Goal: Find specific page/section: Locate a particular part of the current website

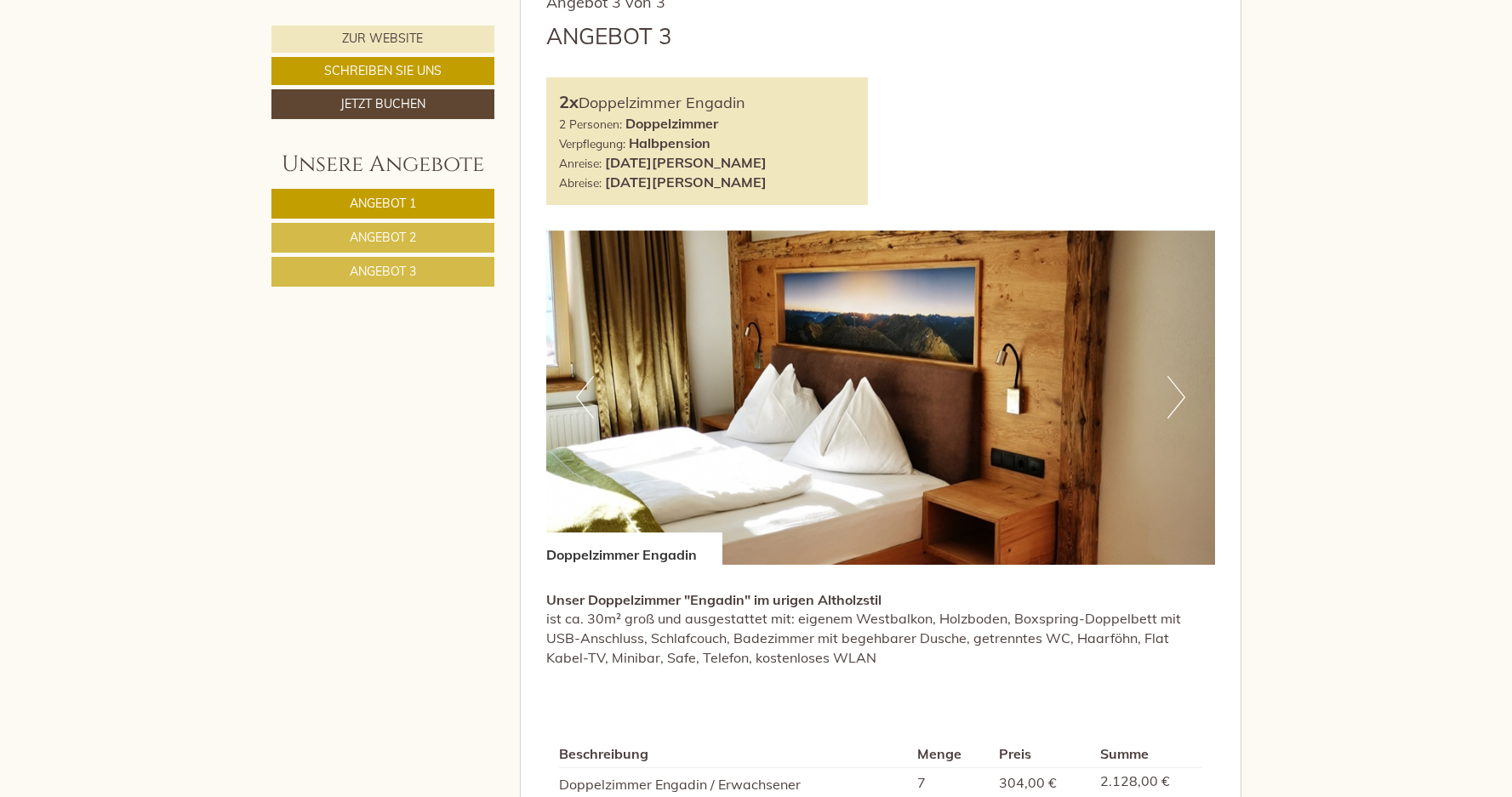
scroll to position [3194, 0]
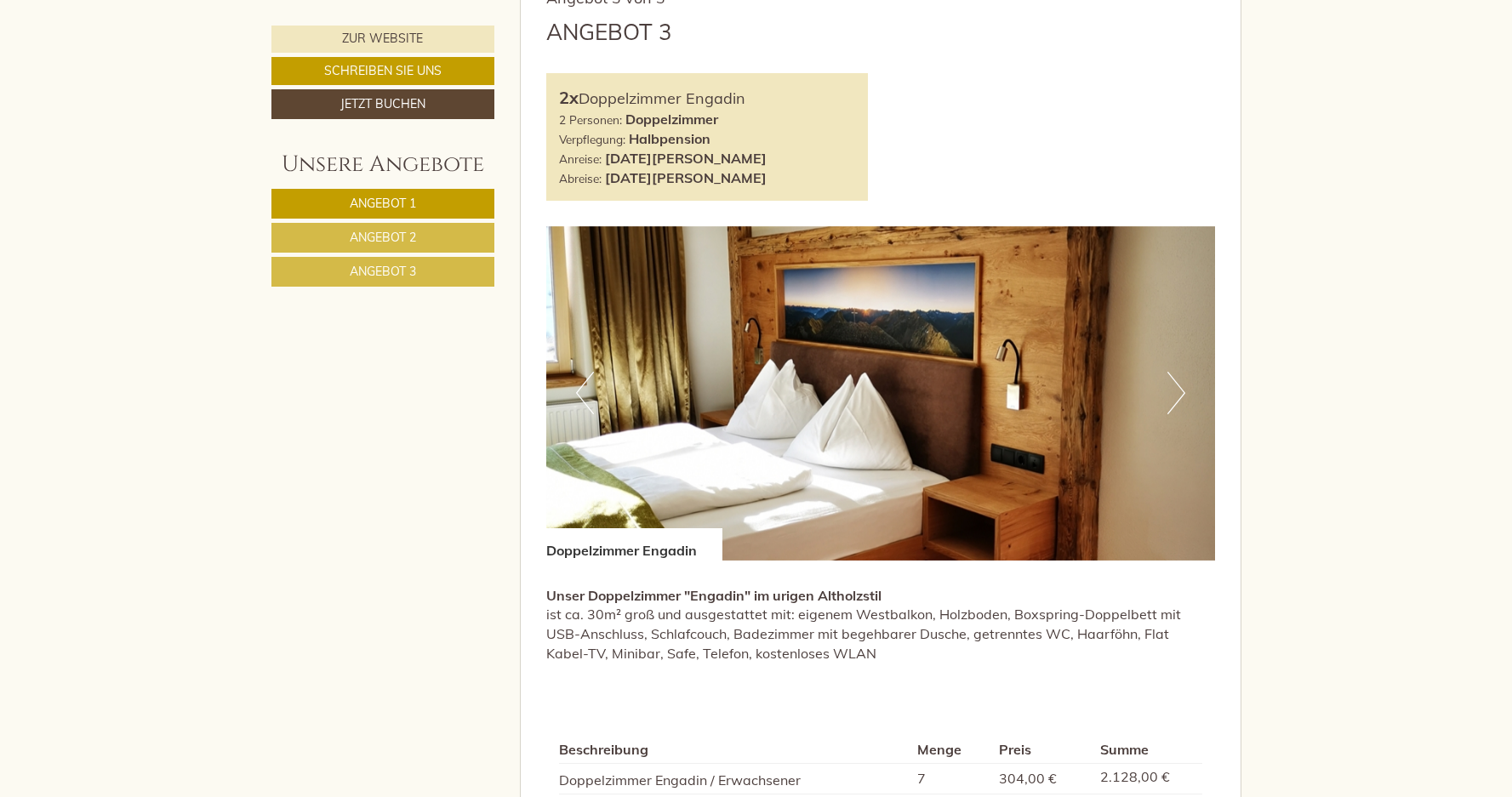
click at [1183, 393] on button "Next" at bounding box center [1176, 393] width 18 height 42
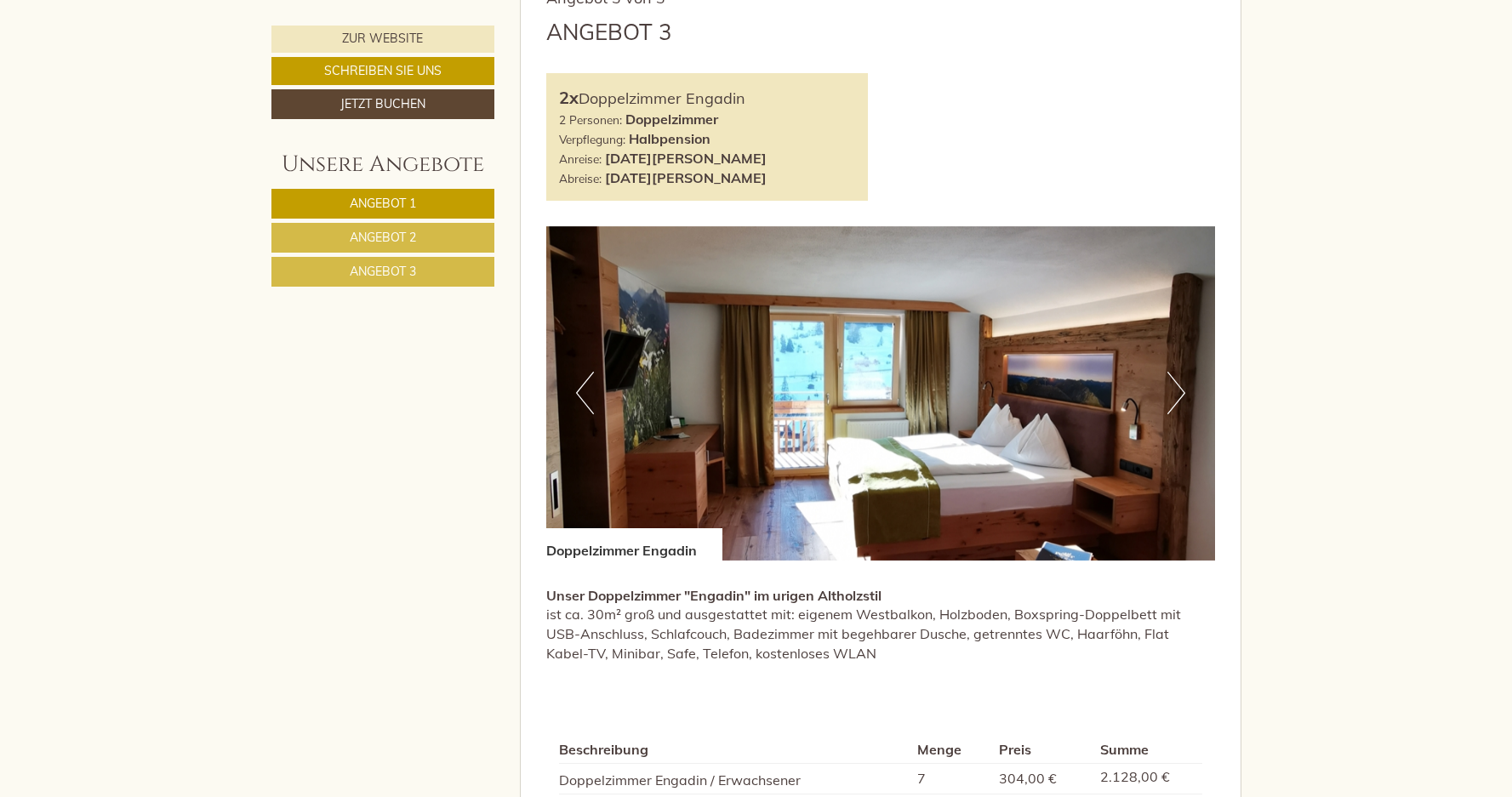
click at [1183, 393] on button "Next" at bounding box center [1176, 393] width 18 height 42
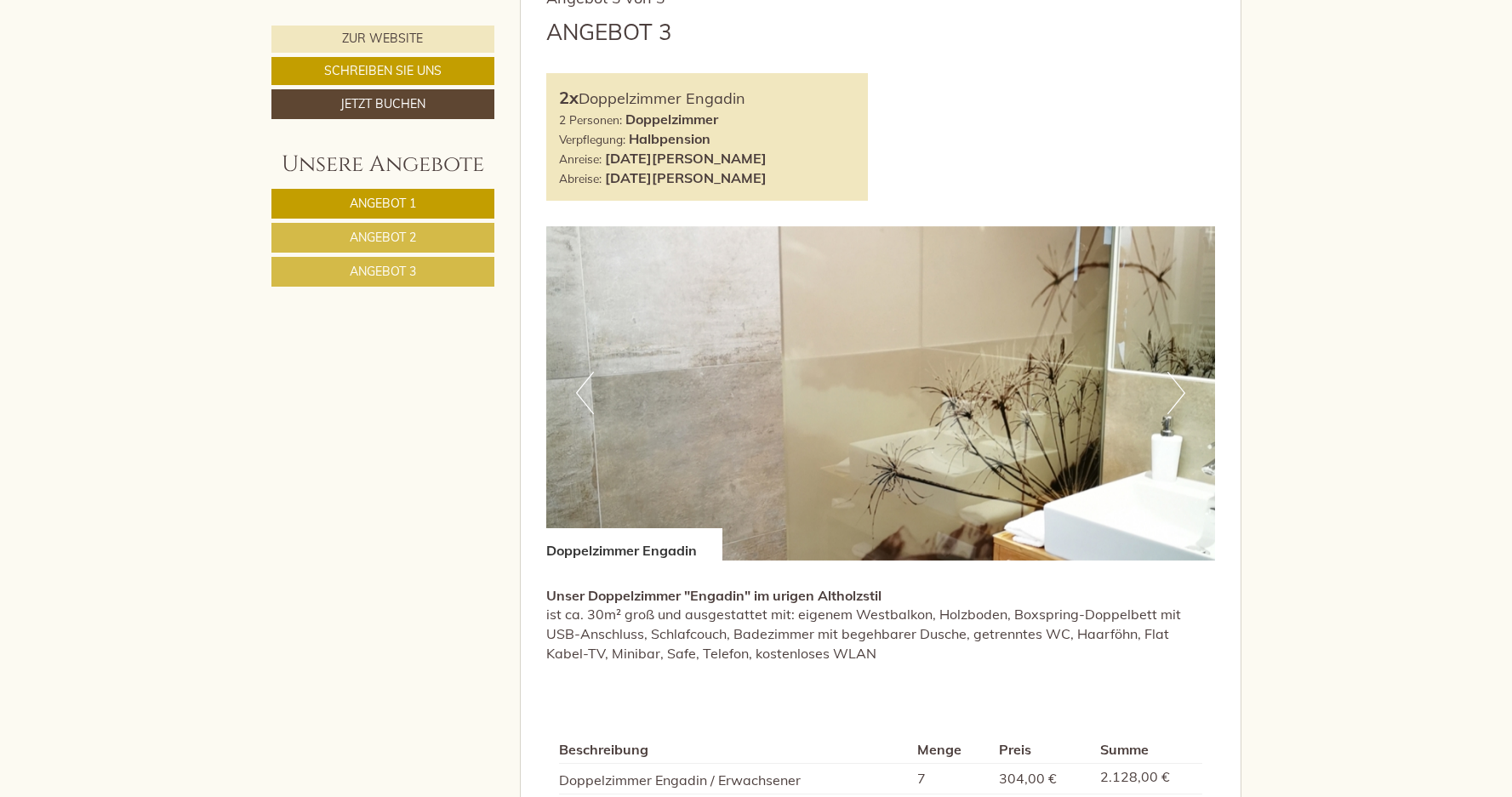
click at [1183, 393] on button "Next" at bounding box center [1176, 393] width 18 height 42
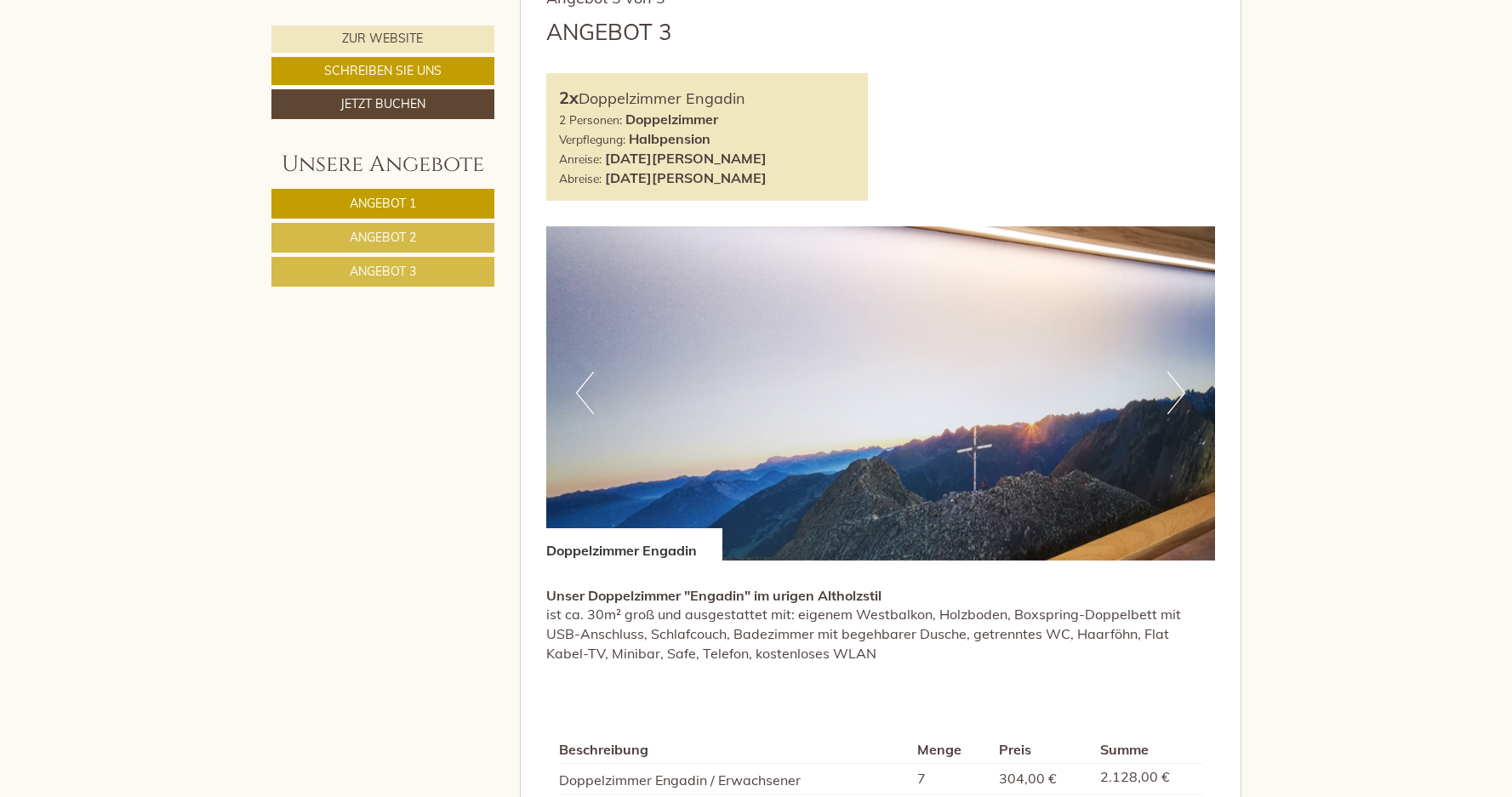
click at [1183, 393] on button "Next" at bounding box center [1176, 393] width 18 height 42
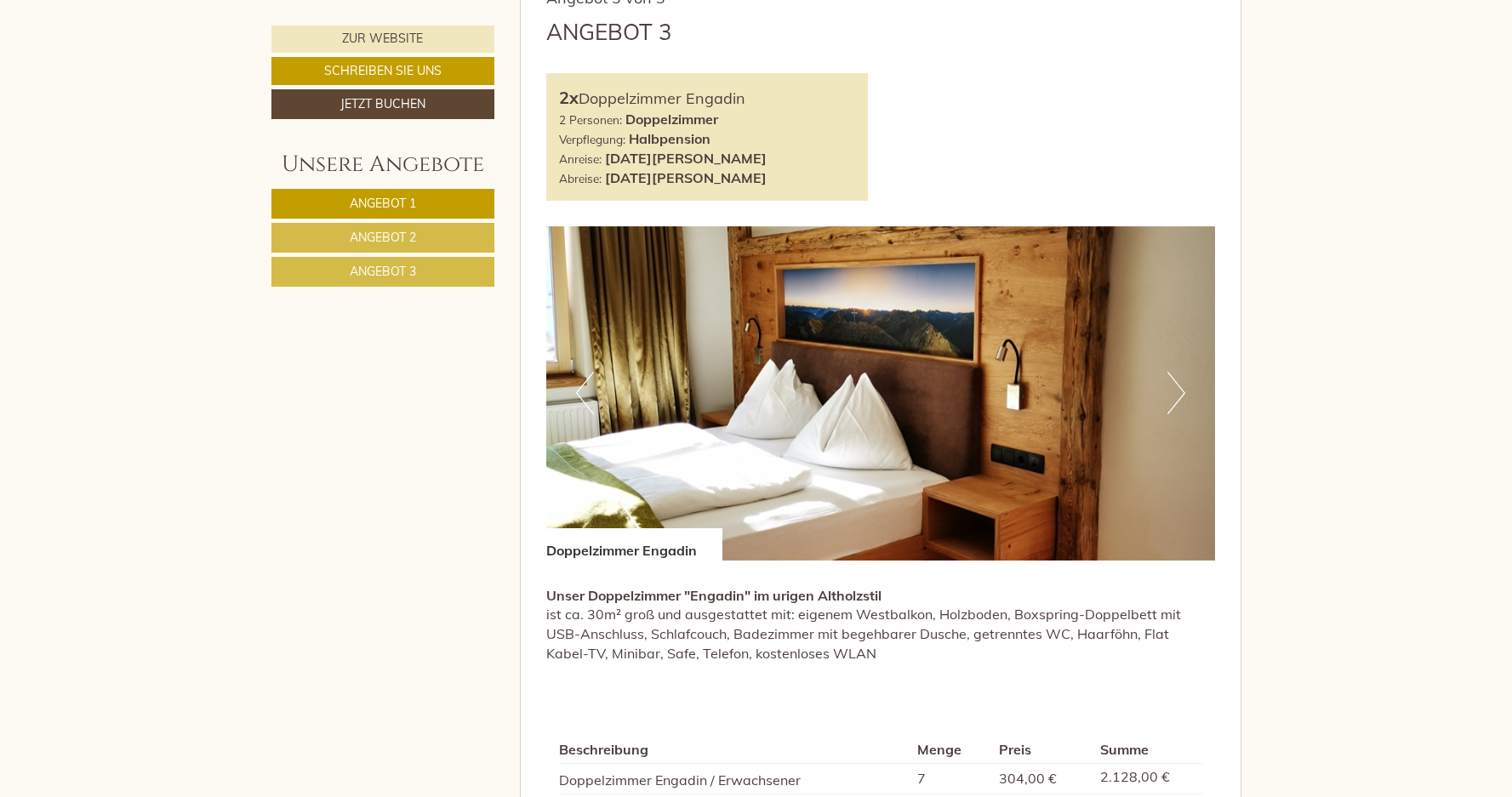
click at [1183, 393] on button "Next" at bounding box center [1176, 393] width 18 height 42
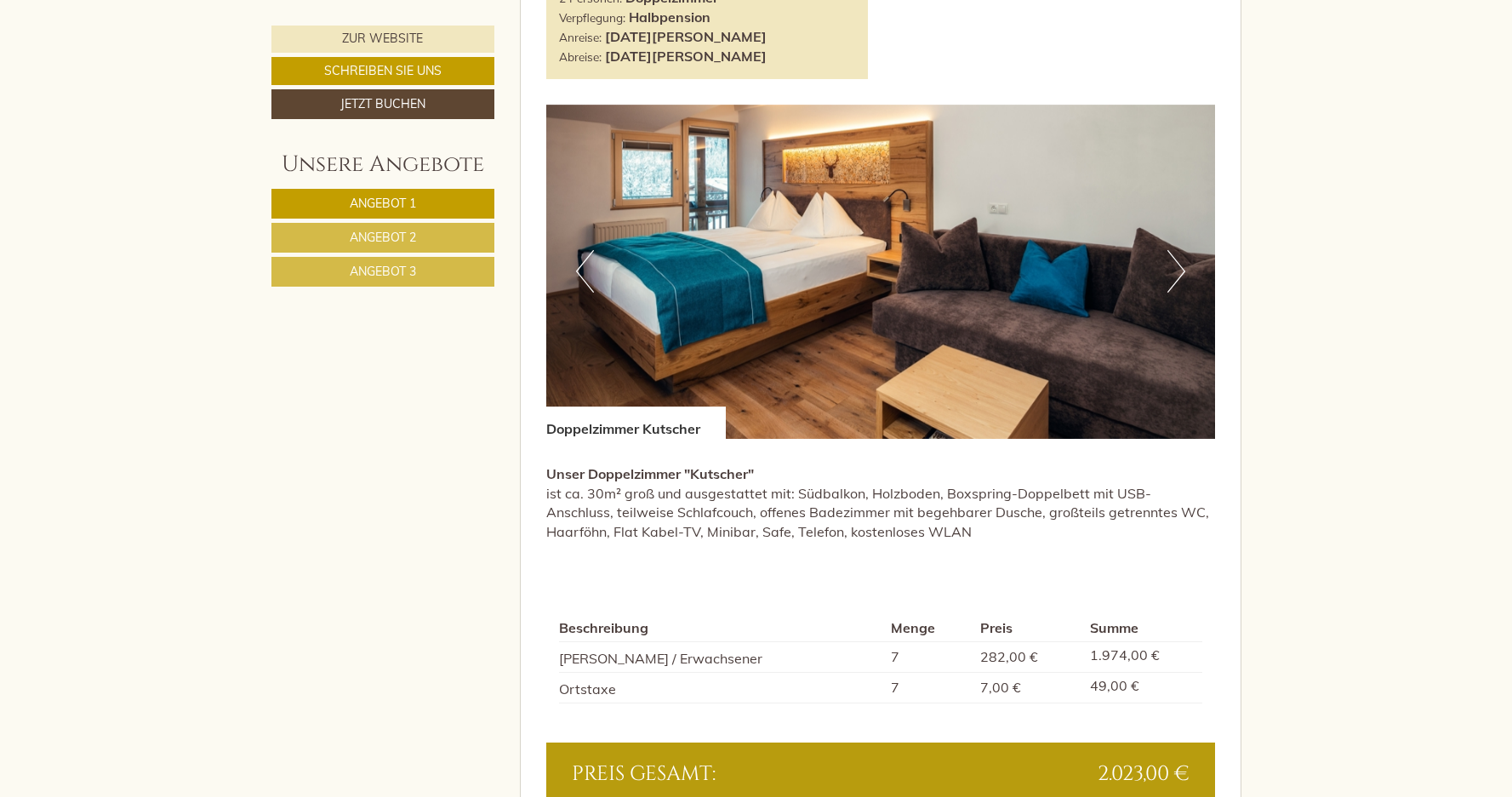
scroll to position [2222, 0]
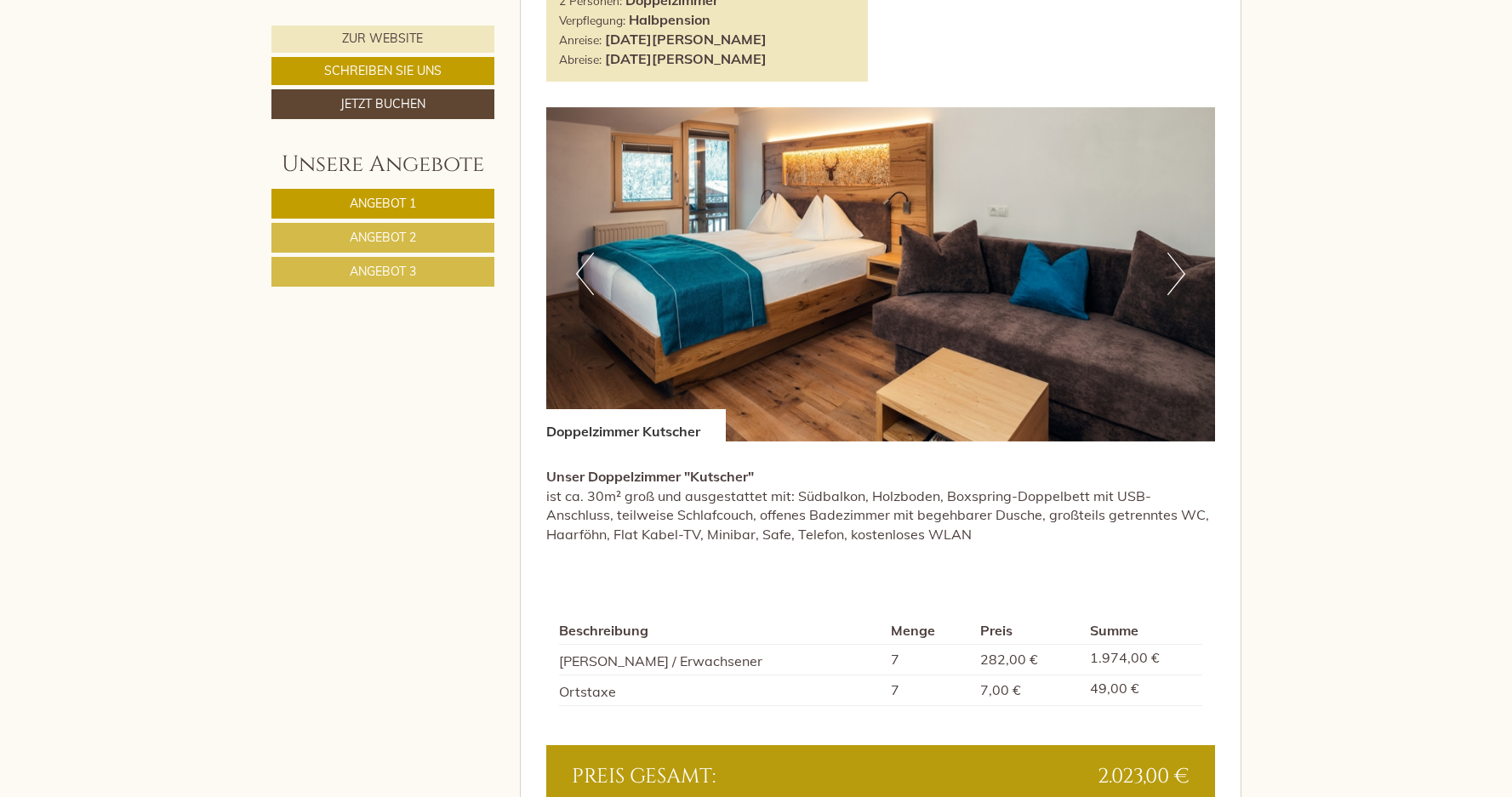
click at [1179, 282] on button "Next" at bounding box center [1176, 274] width 18 height 42
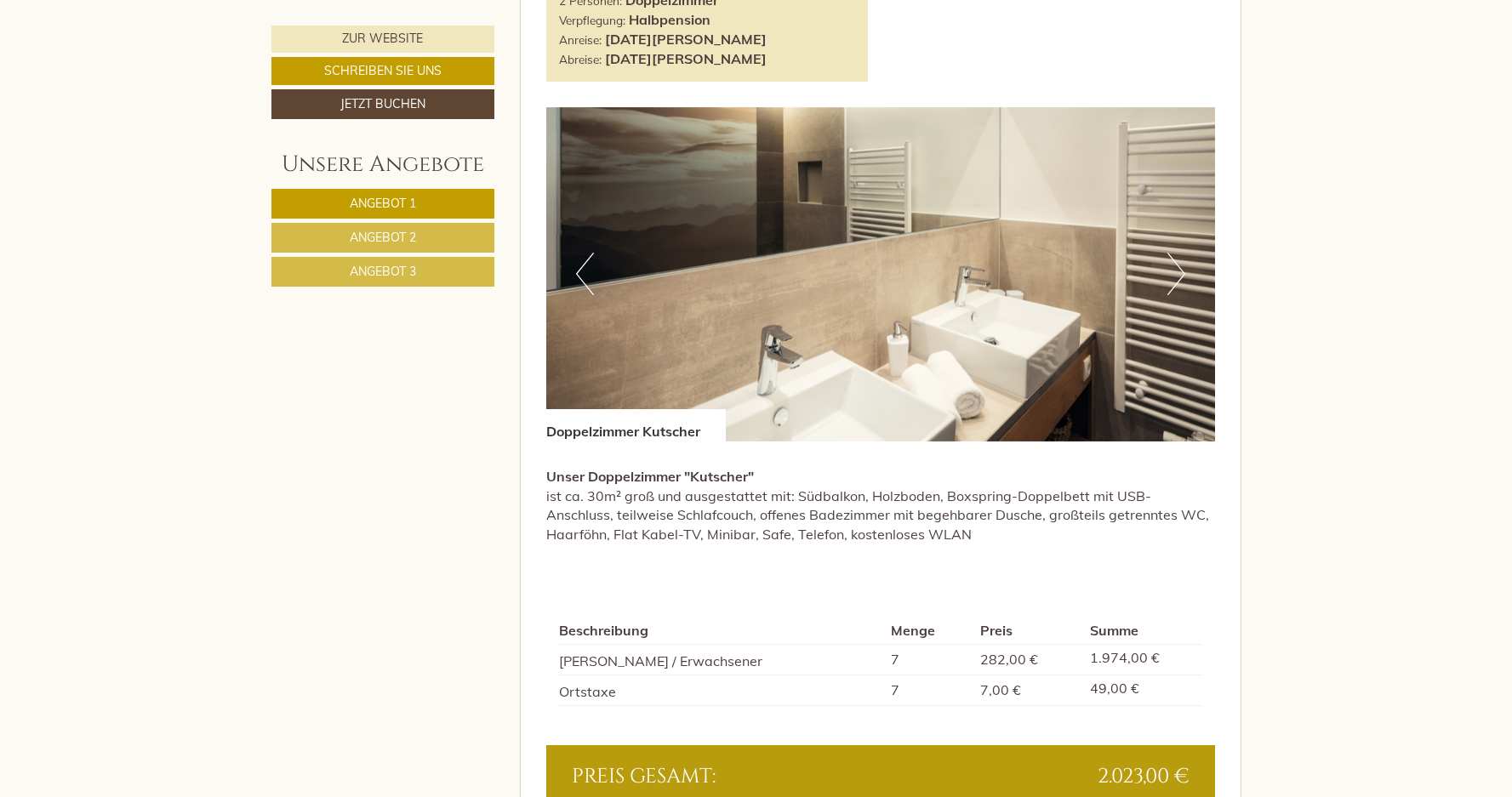
click at [1179, 282] on button "Next" at bounding box center [1176, 274] width 18 height 42
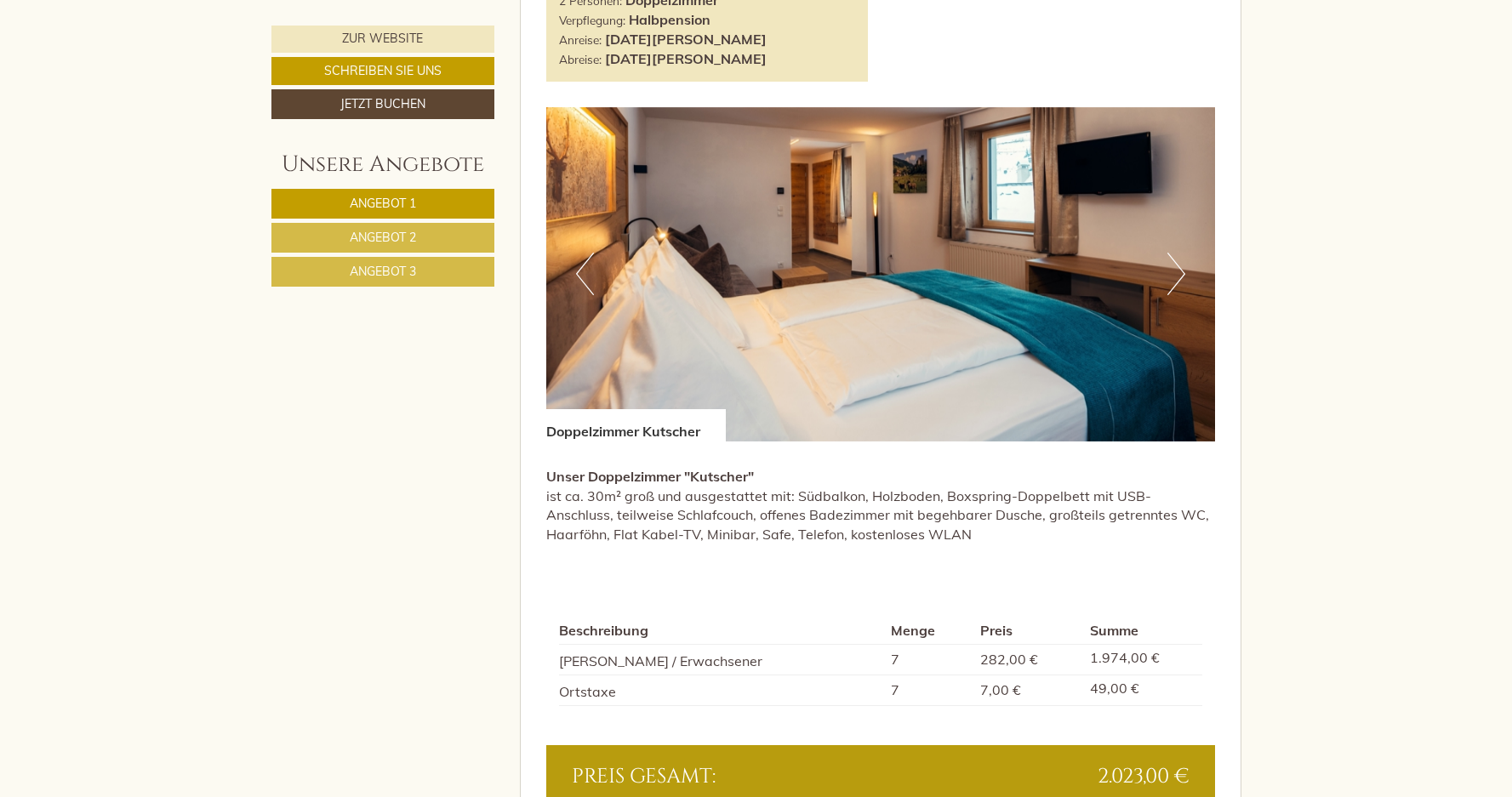
click at [1179, 282] on button "Next" at bounding box center [1176, 274] width 18 height 42
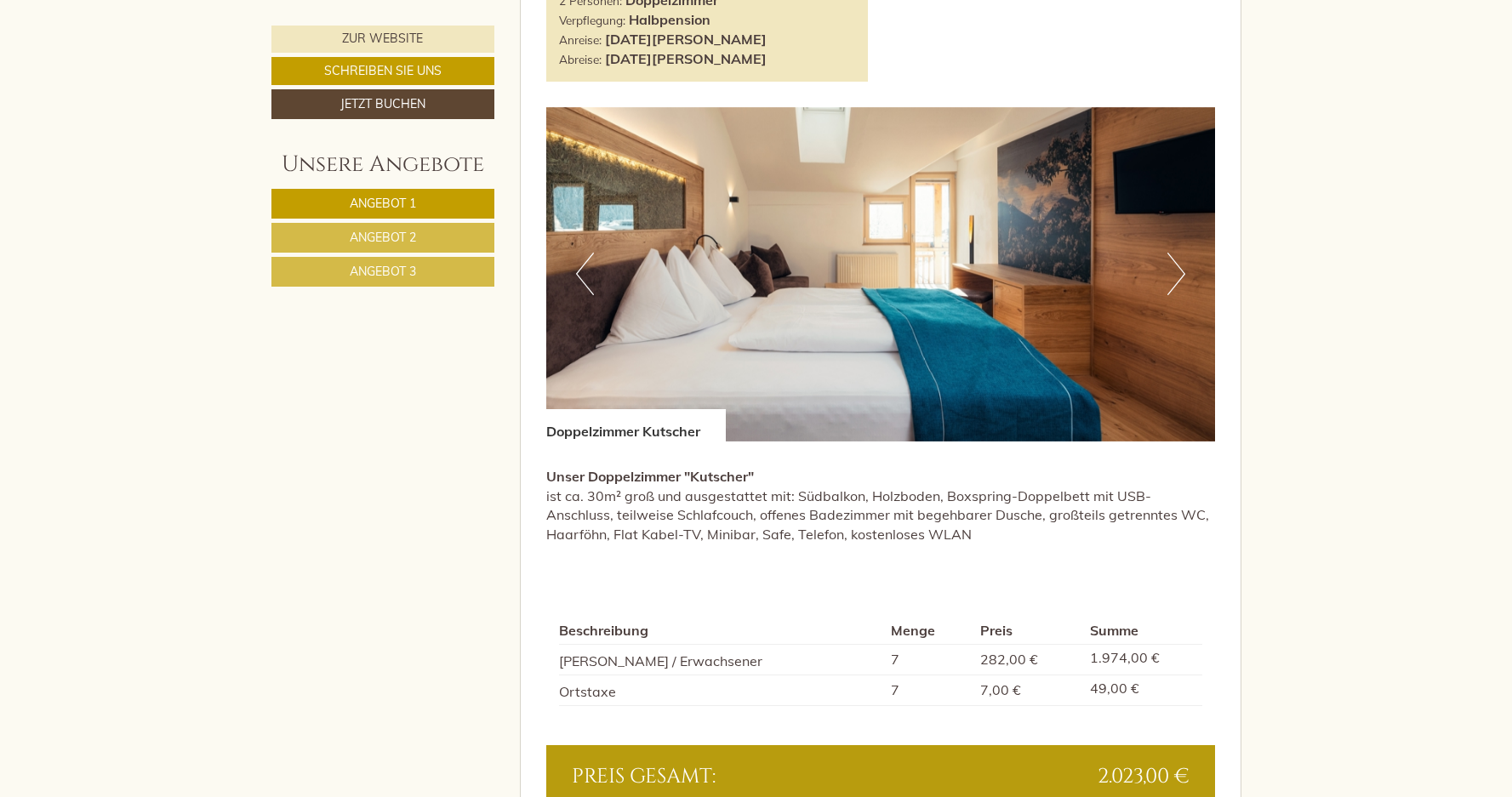
click at [1179, 282] on button "Next" at bounding box center [1176, 274] width 18 height 42
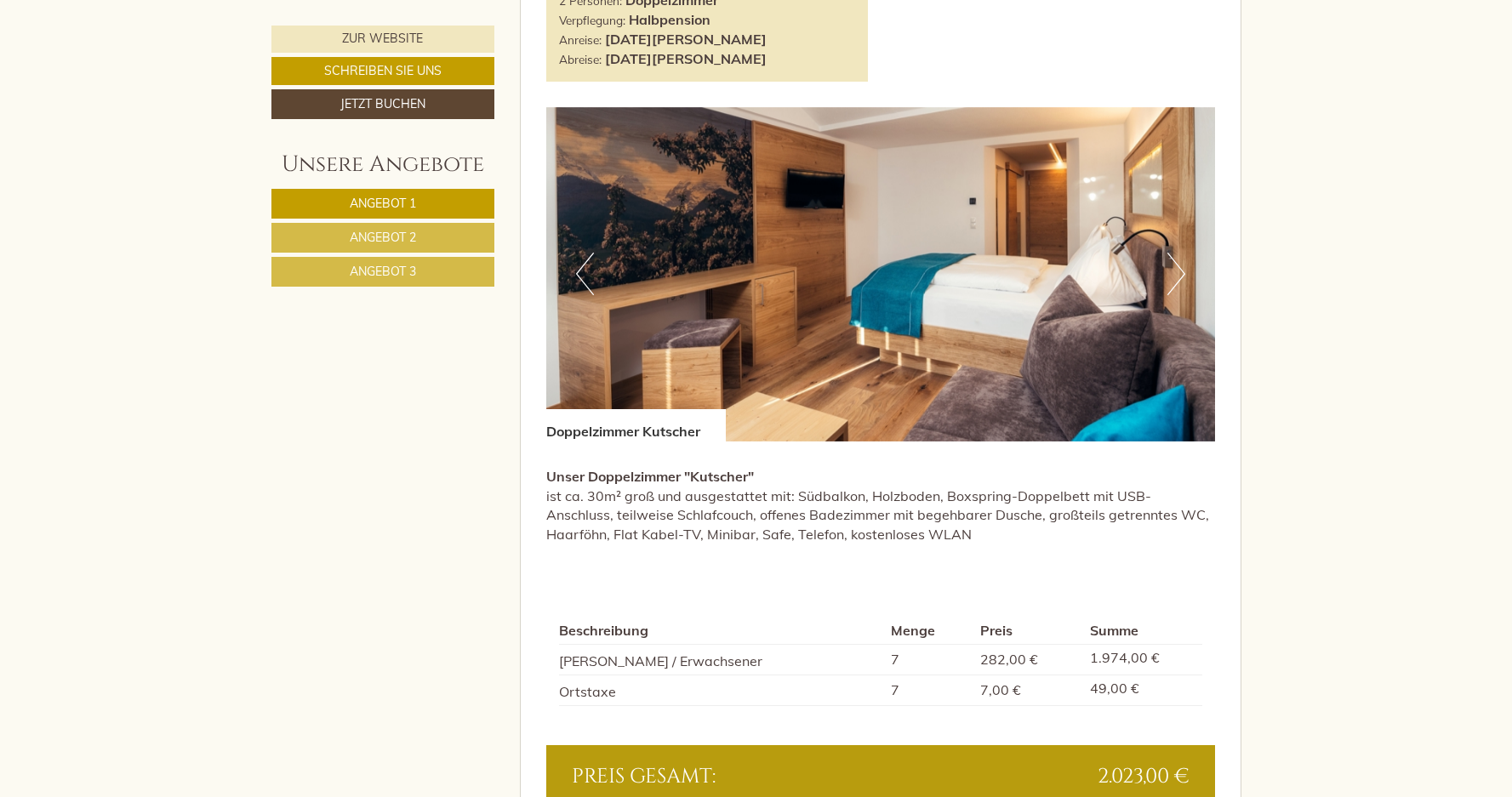
click at [1179, 282] on button "Next" at bounding box center [1176, 274] width 18 height 42
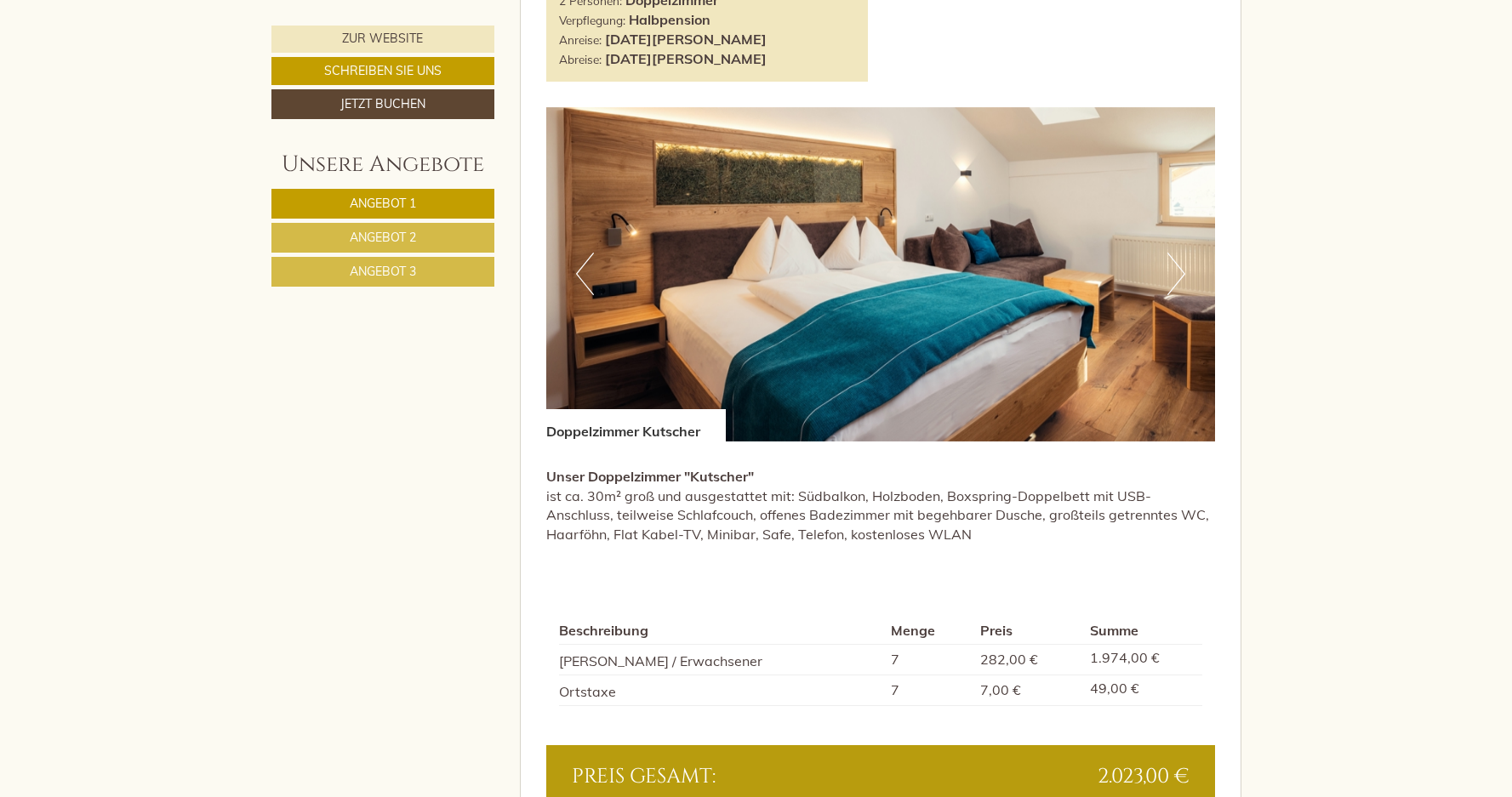
click at [1179, 282] on button "Next" at bounding box center [1176, 274] width 18 height 42
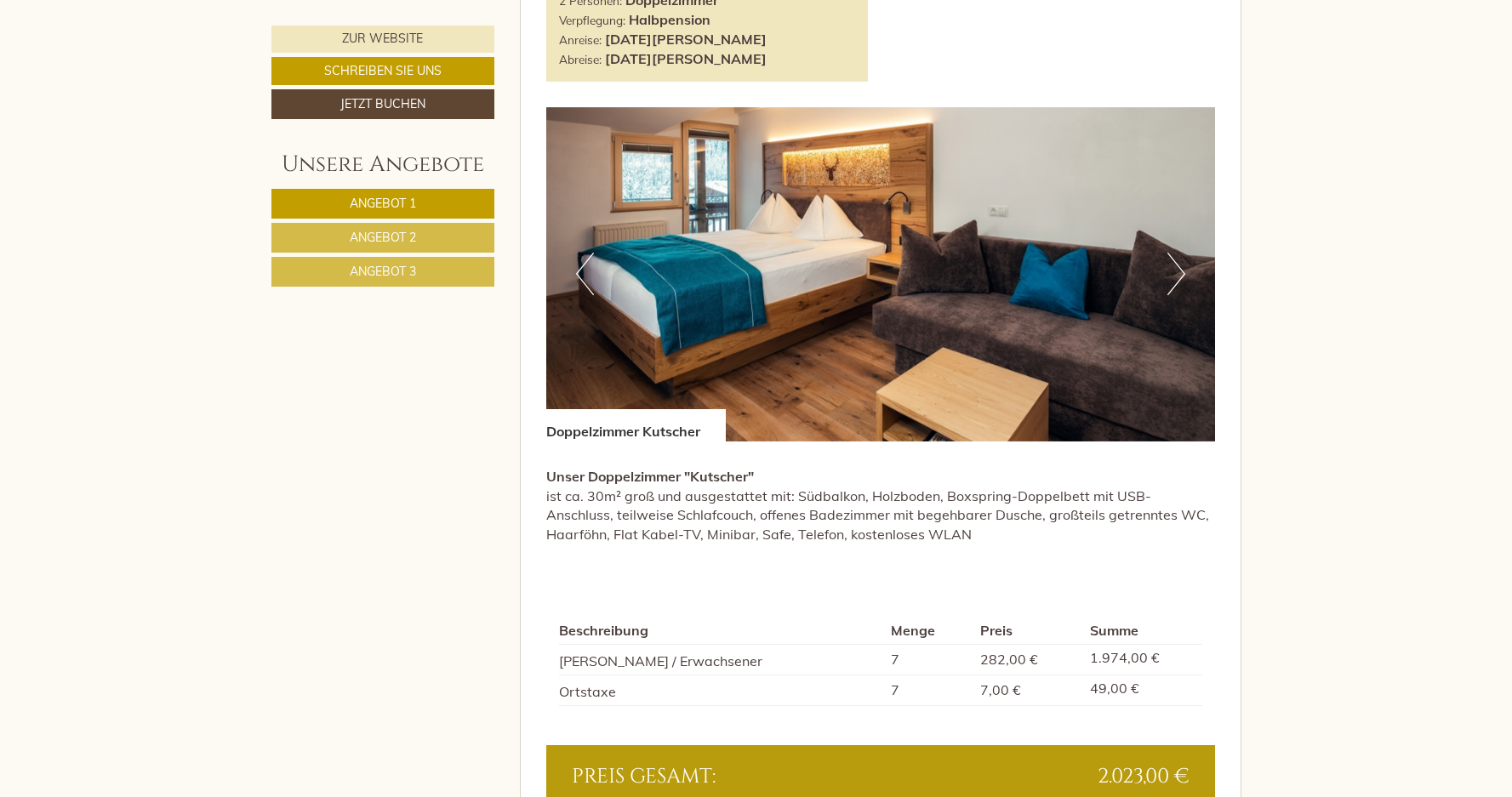
click at [1179, 282] on button "Next" at bounding box center [1176, 274] width 18 height 42
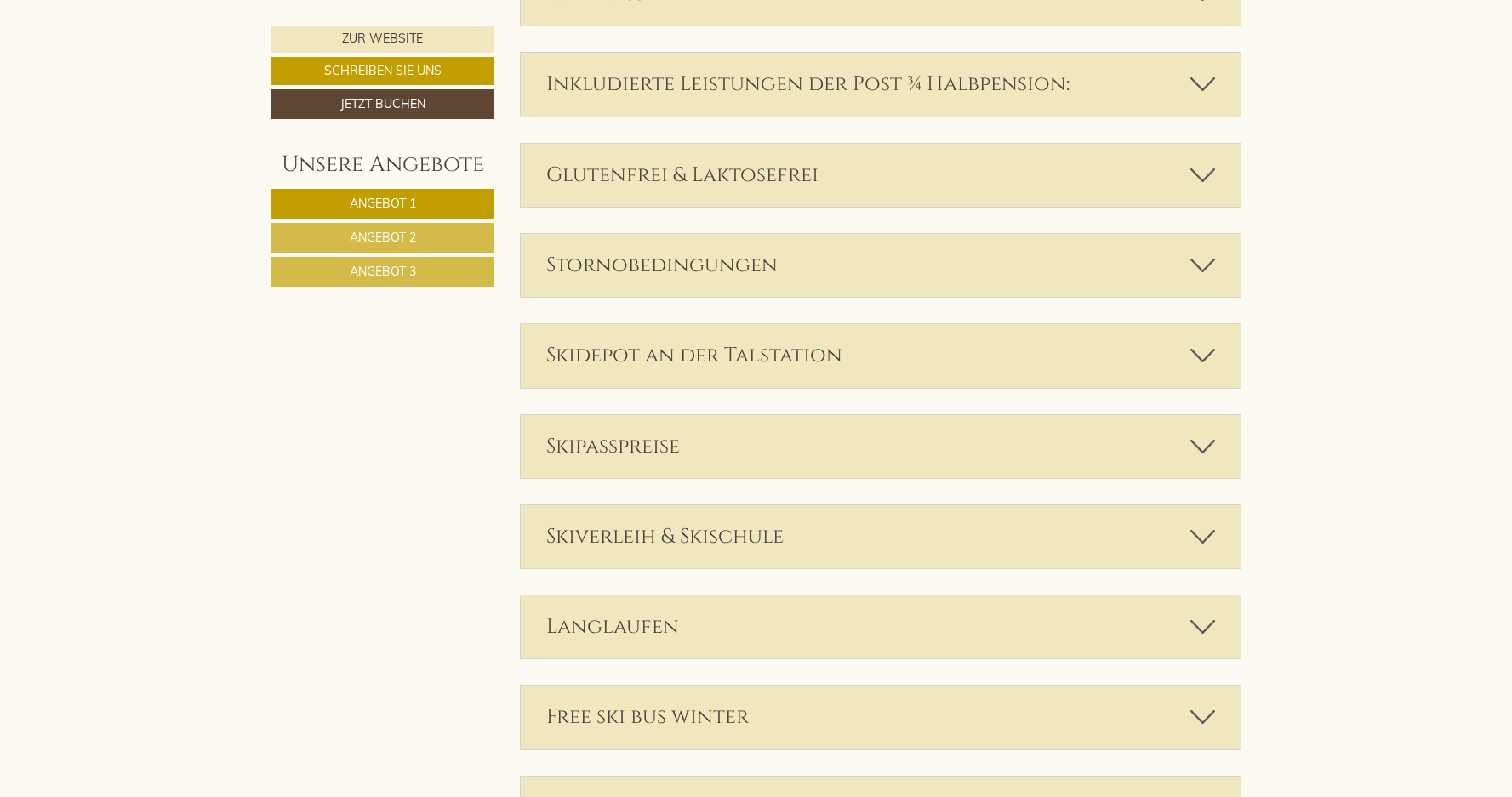
scroll to position [4378, 0]
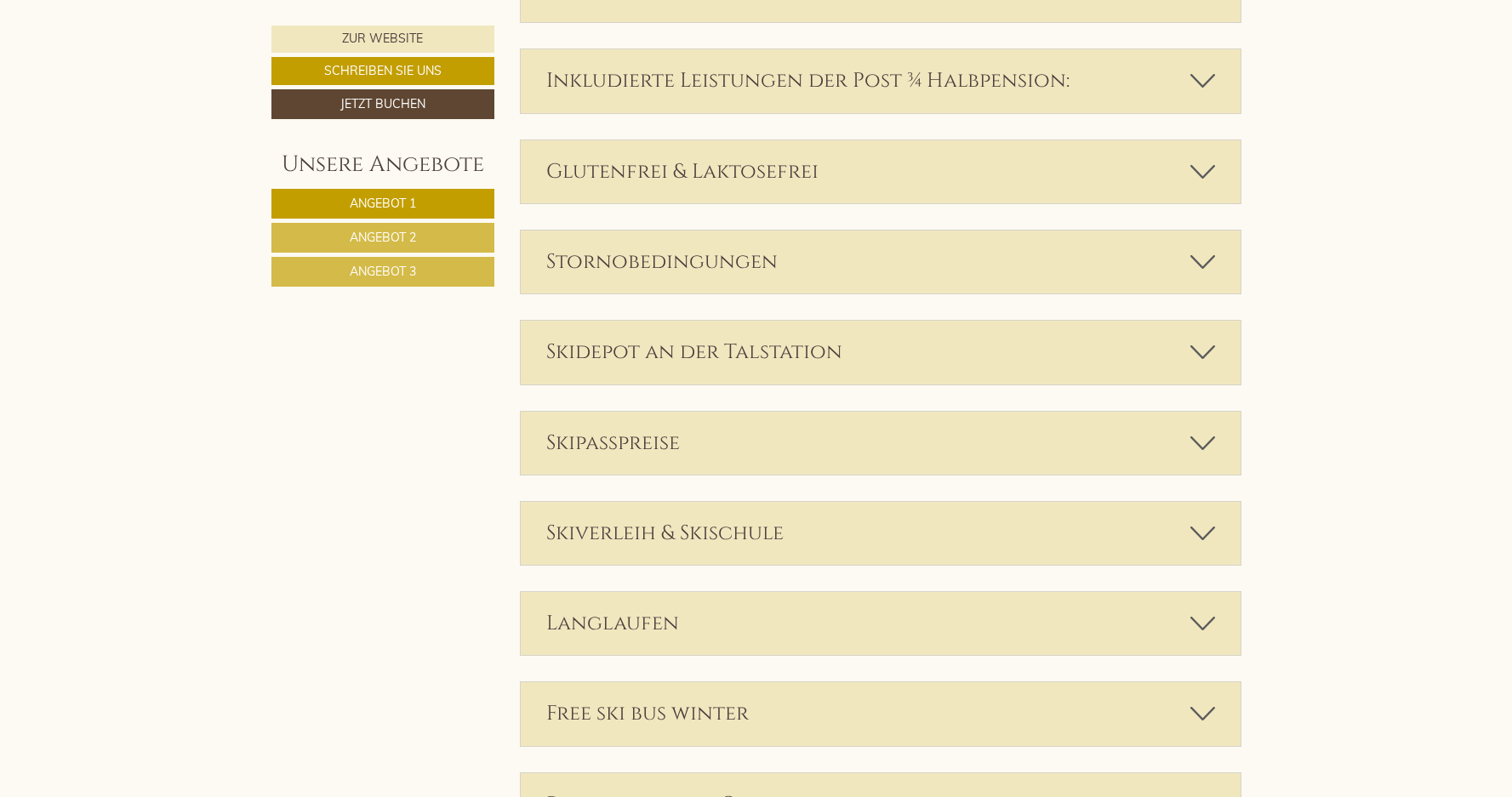
click at [1206, 447] on icon at bounding box center [1203, 443] width 25 height 29
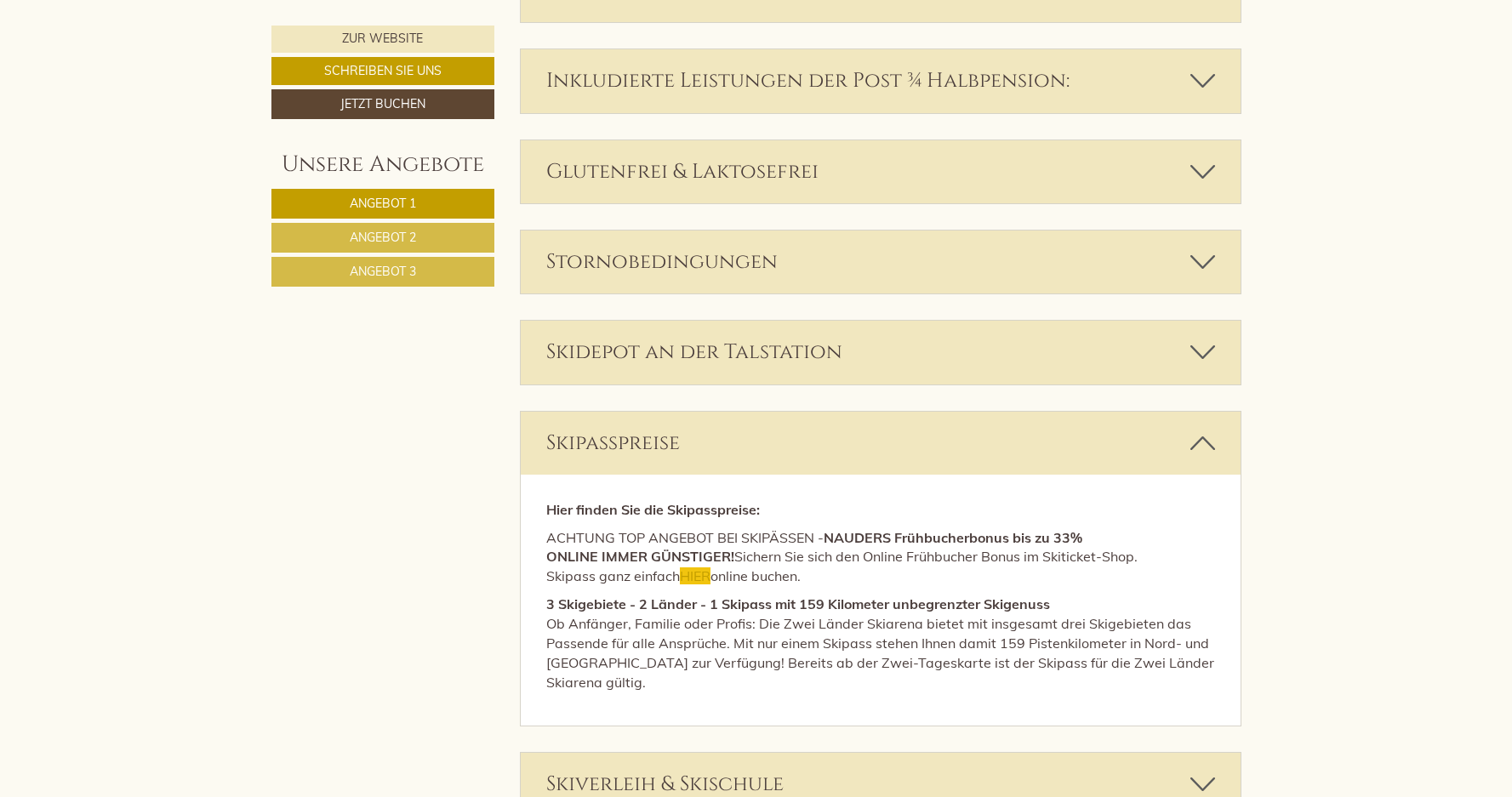
click at [1205, 270] on icon at bounding box center [1203, 262] width 25 height 29
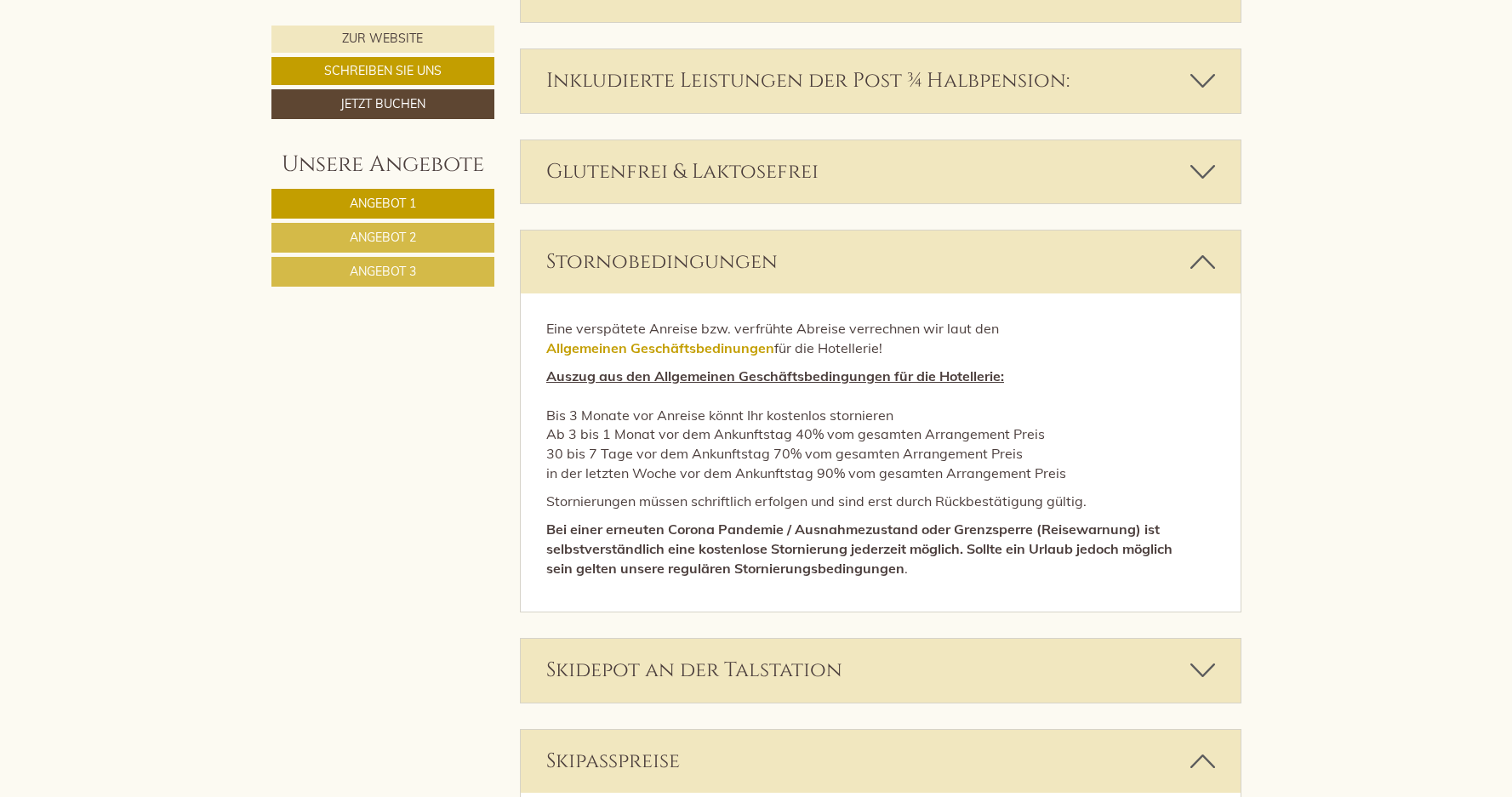
click at [1205, 270] on icon at bounding box center [1203, 262] width 25 height 29
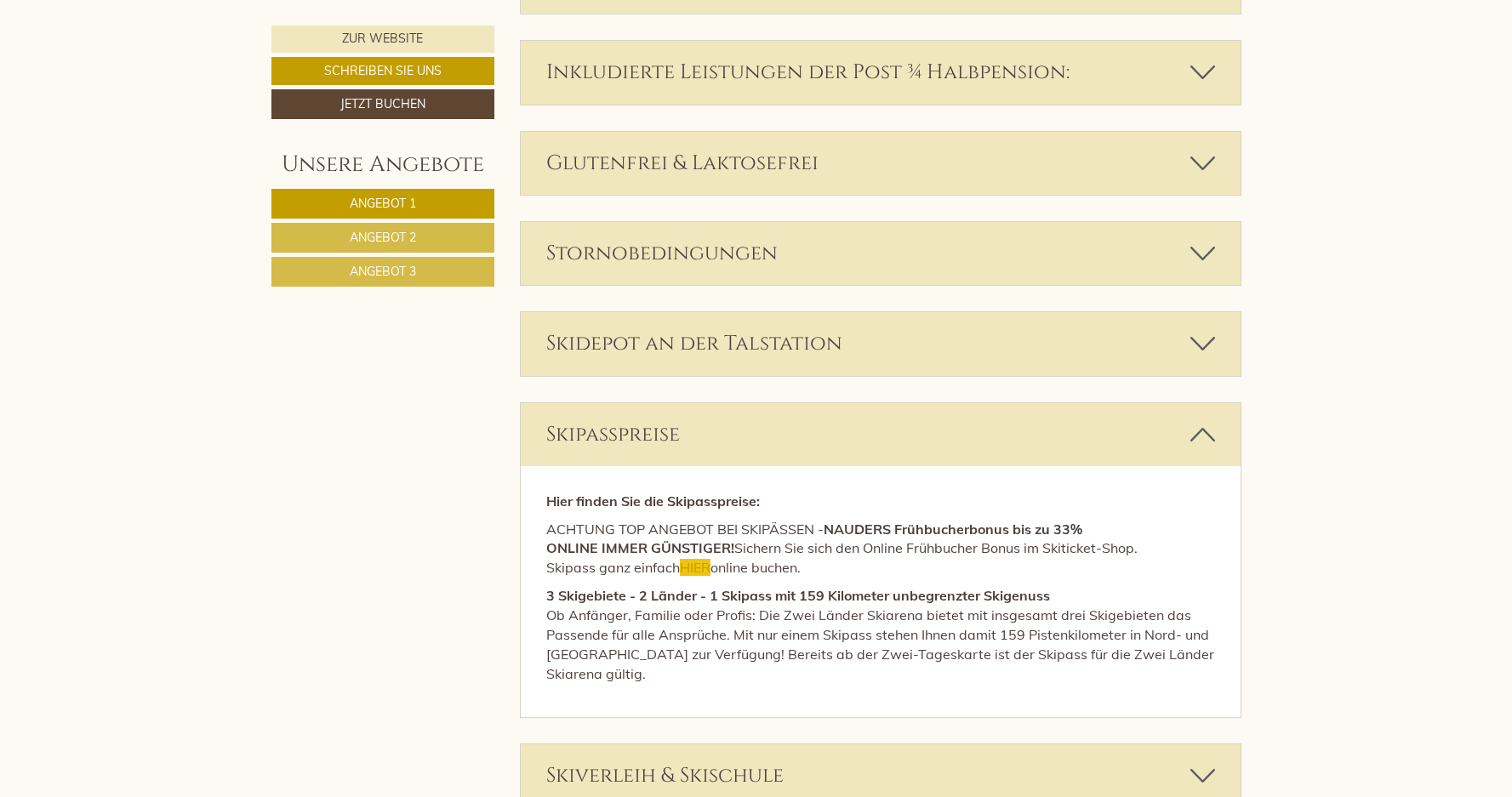
scroll to position [4390, 0]
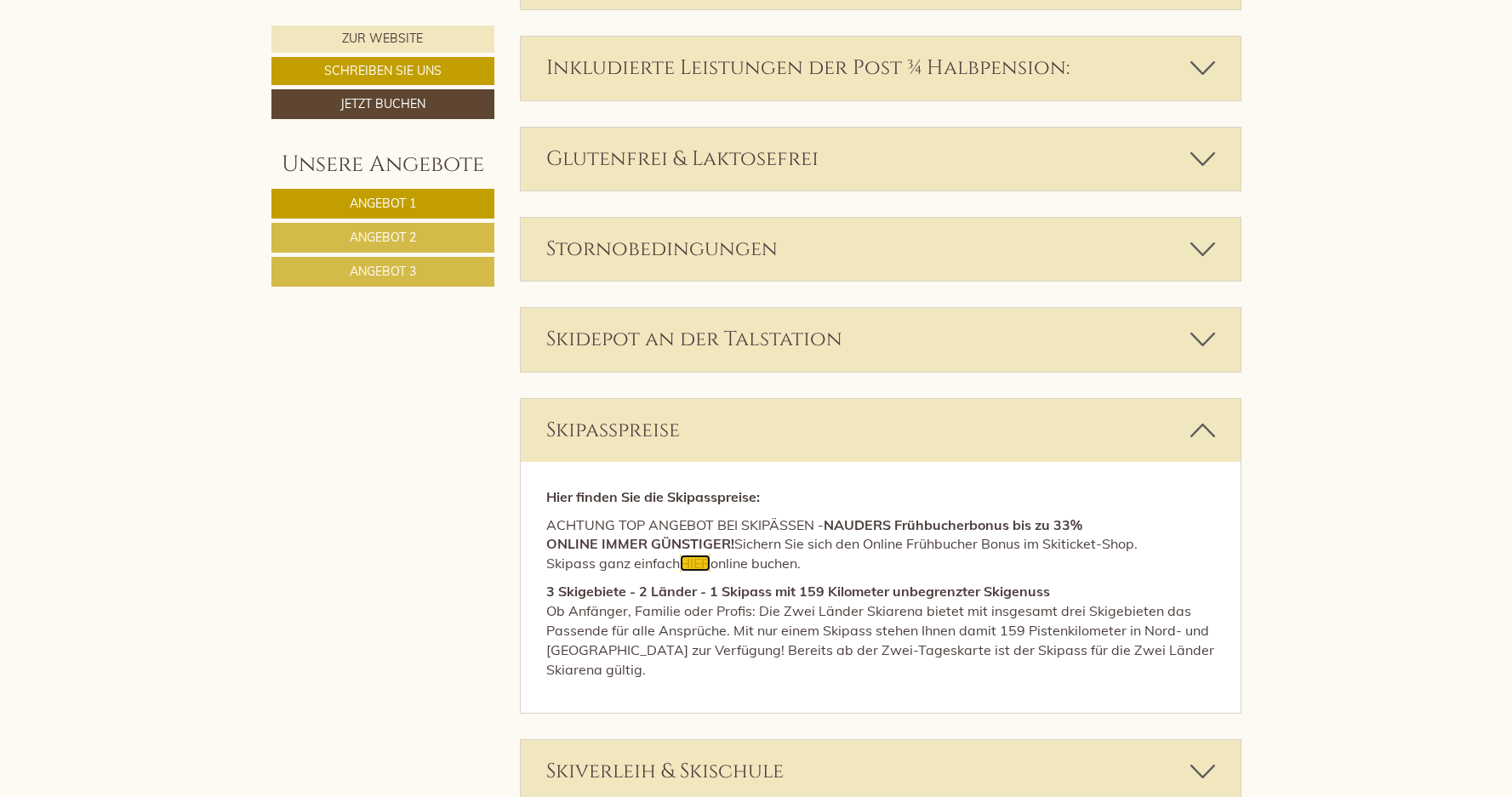
click at [695, 564] on span "HIER" at bounding box center [695, 563] width 31 height 17
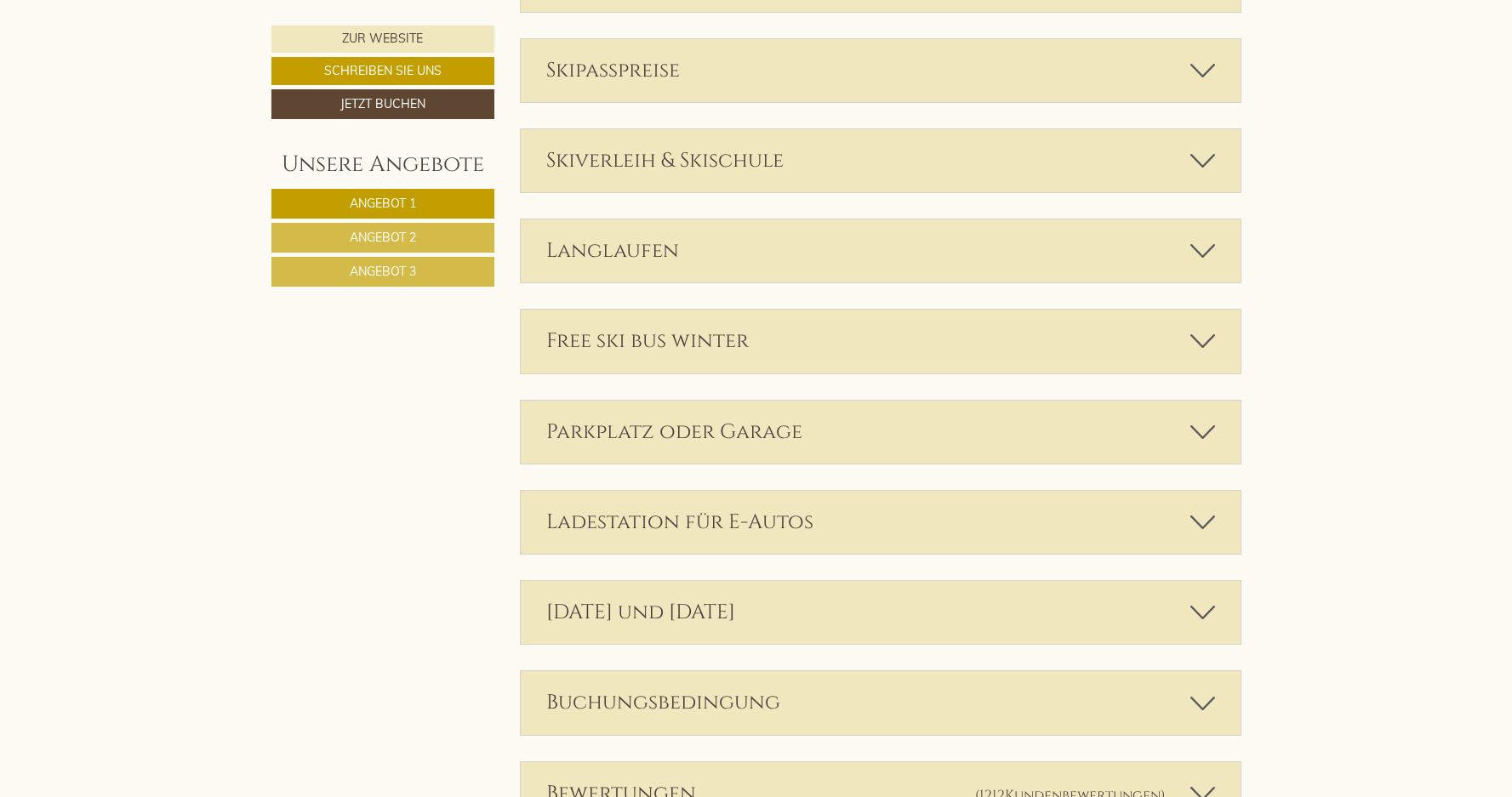
scroll to position [4753, 0]
click at [1201, 604] on icon at bounding box center [1203, 610] width 25 height 29
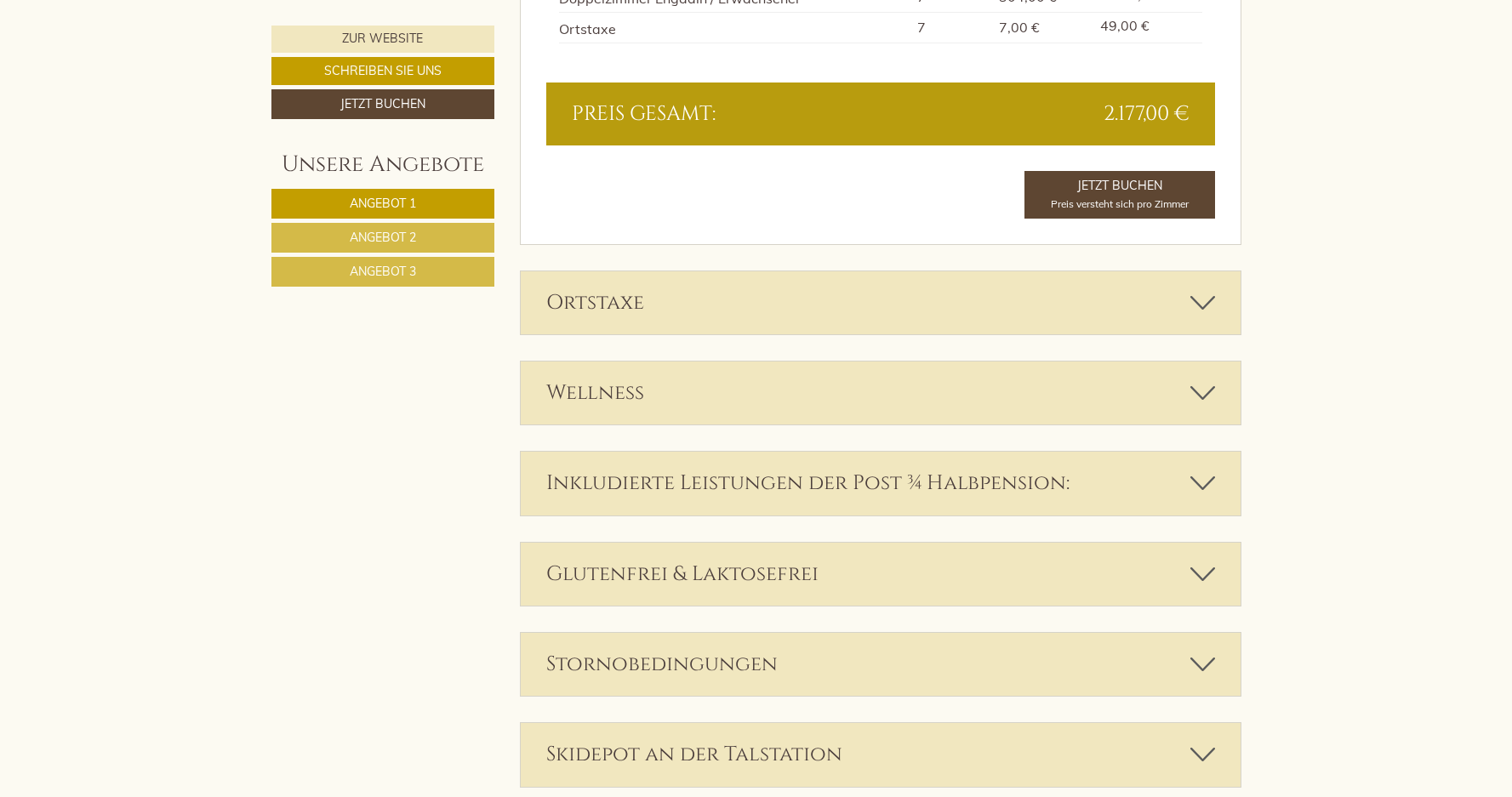
scroll to position [3978, 0]
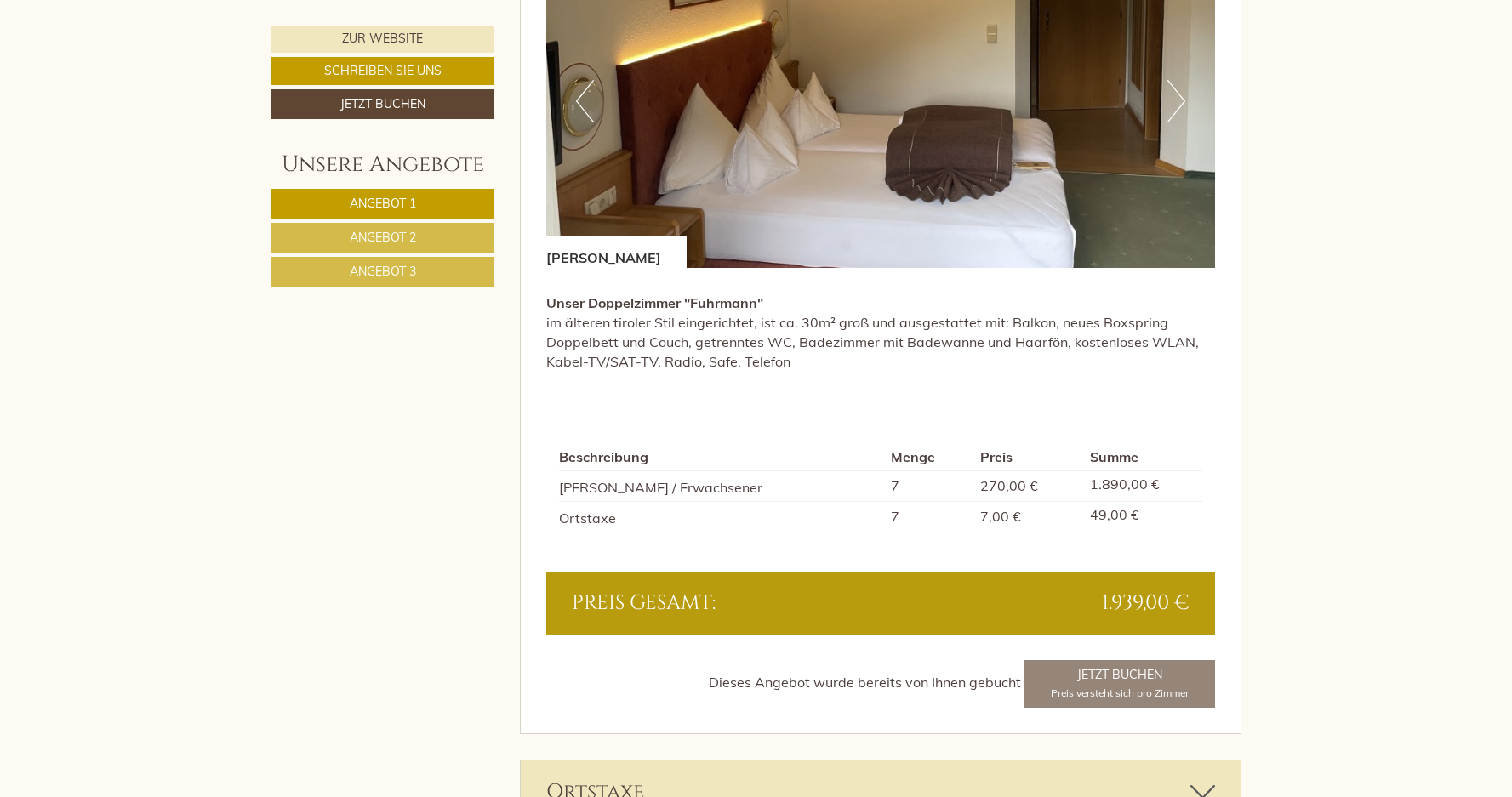
scroll to position [3593, 0]
